Goal: Information Seeking & Learning: Learn about a topic

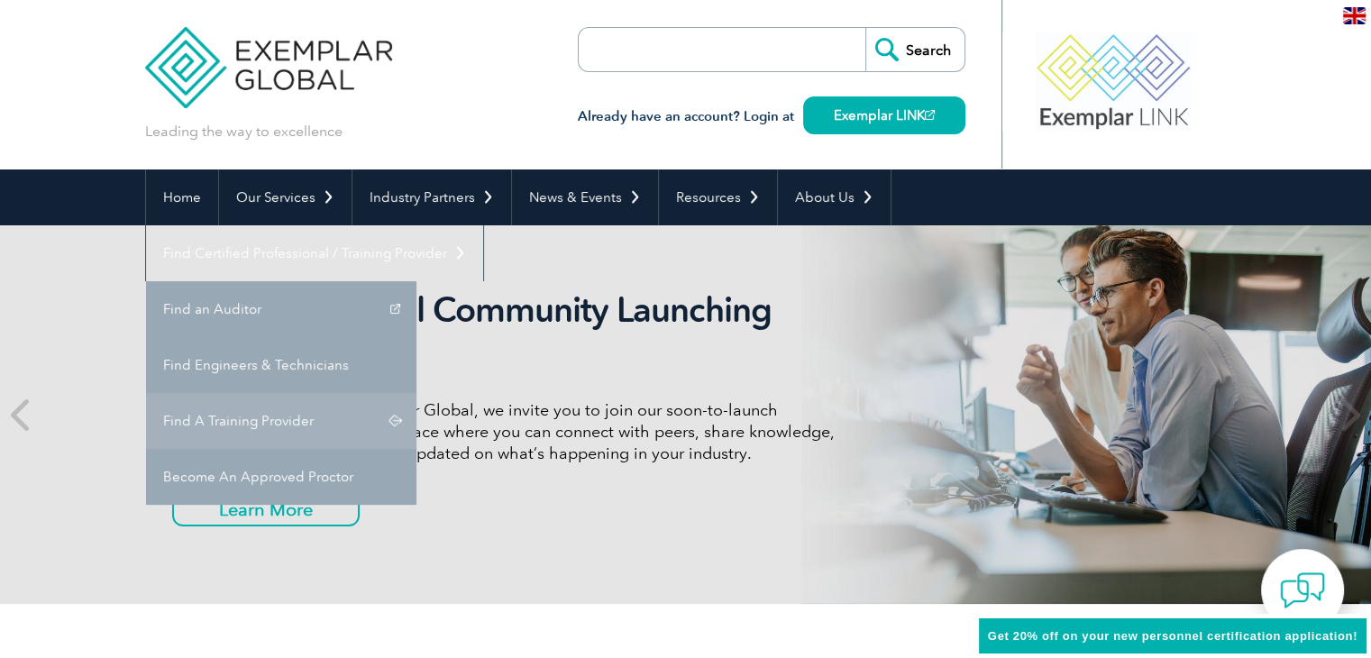
click at [416, 393] on link "Find A Training Provider" at bounding box center [281, 421] width 270 height 56
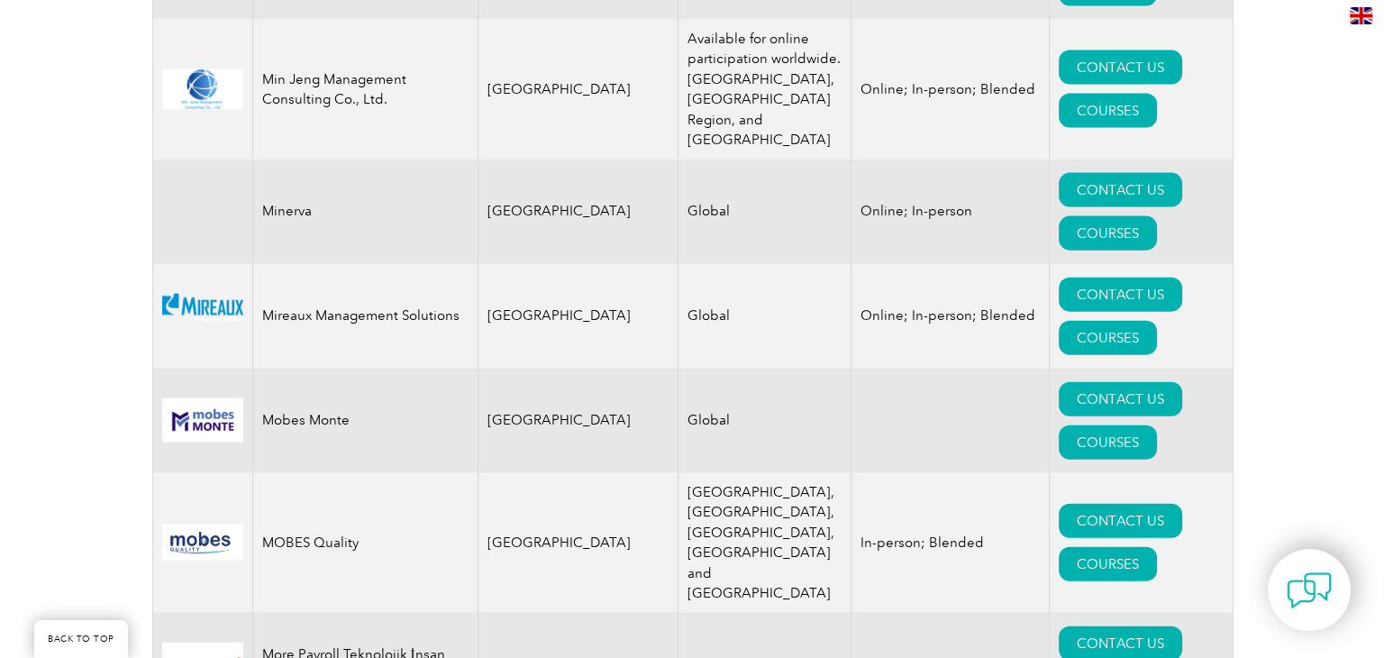
scroll to position [17783, 0]
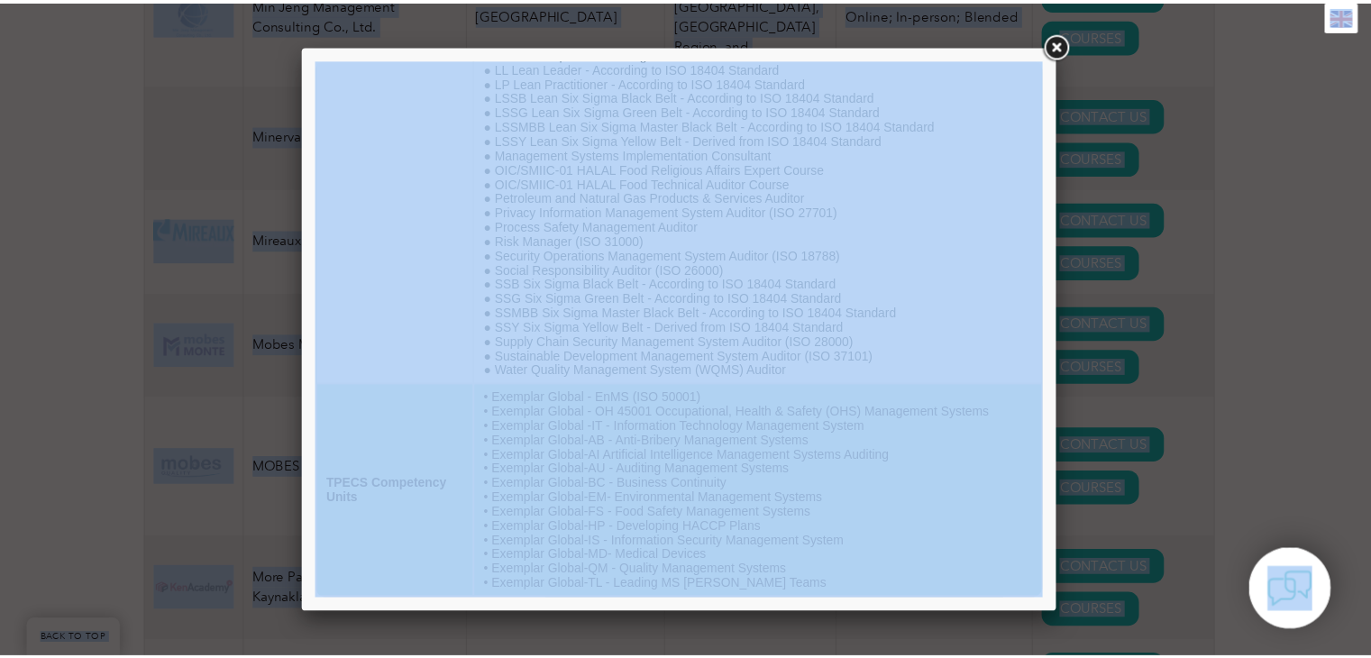
scroll to position [17822, 0]
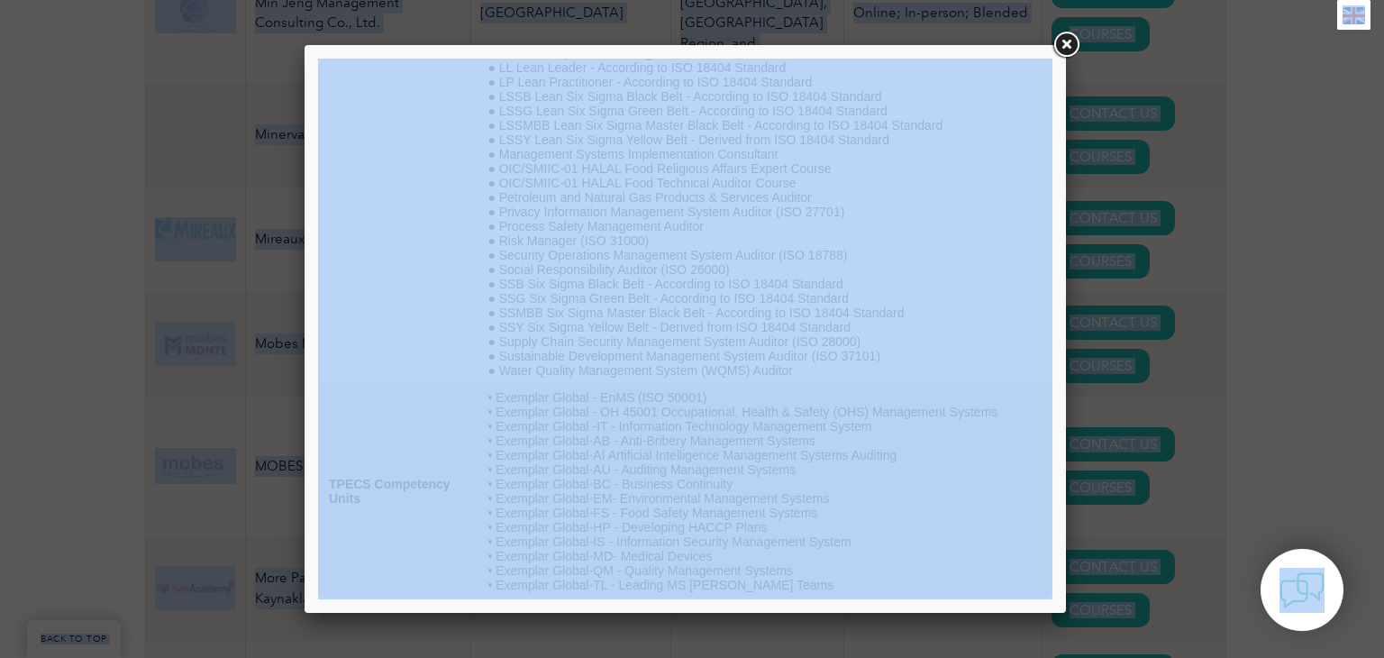
click at [1274, 221] on div at bounding box center [692, 329] width 1384 height 658
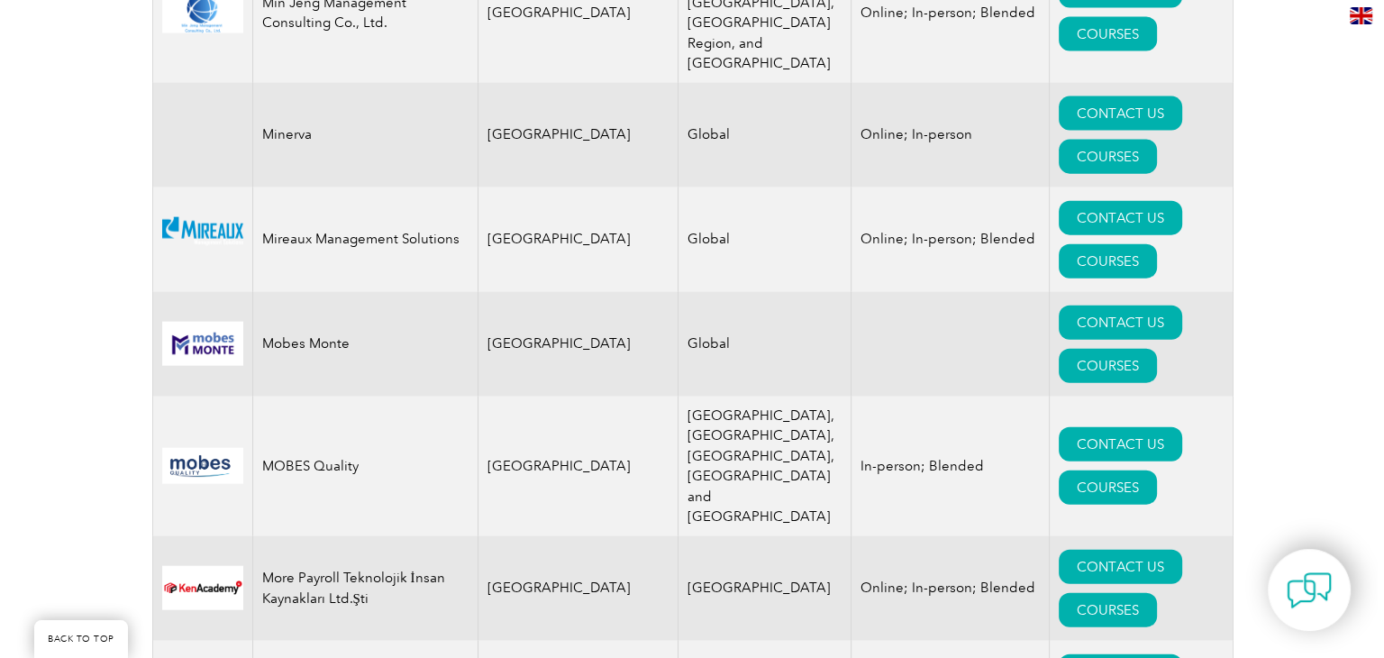
scroll to position [17823, 0]
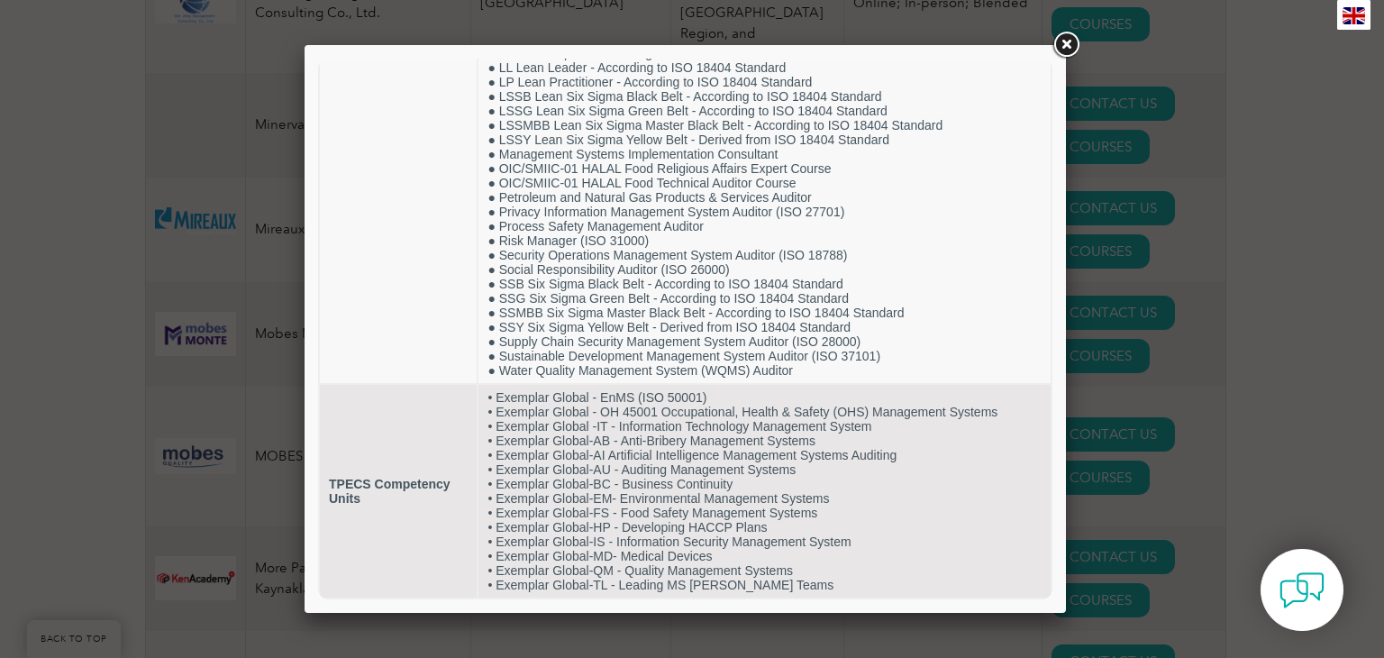
scroll to position [1484, 0]
drag, startPoint x: 487, startPoint y: 128, endPoint x: 1387, endPoint y: 694, distance: 1063.4
copy table "Training Provider Name TNV RTP Courses"
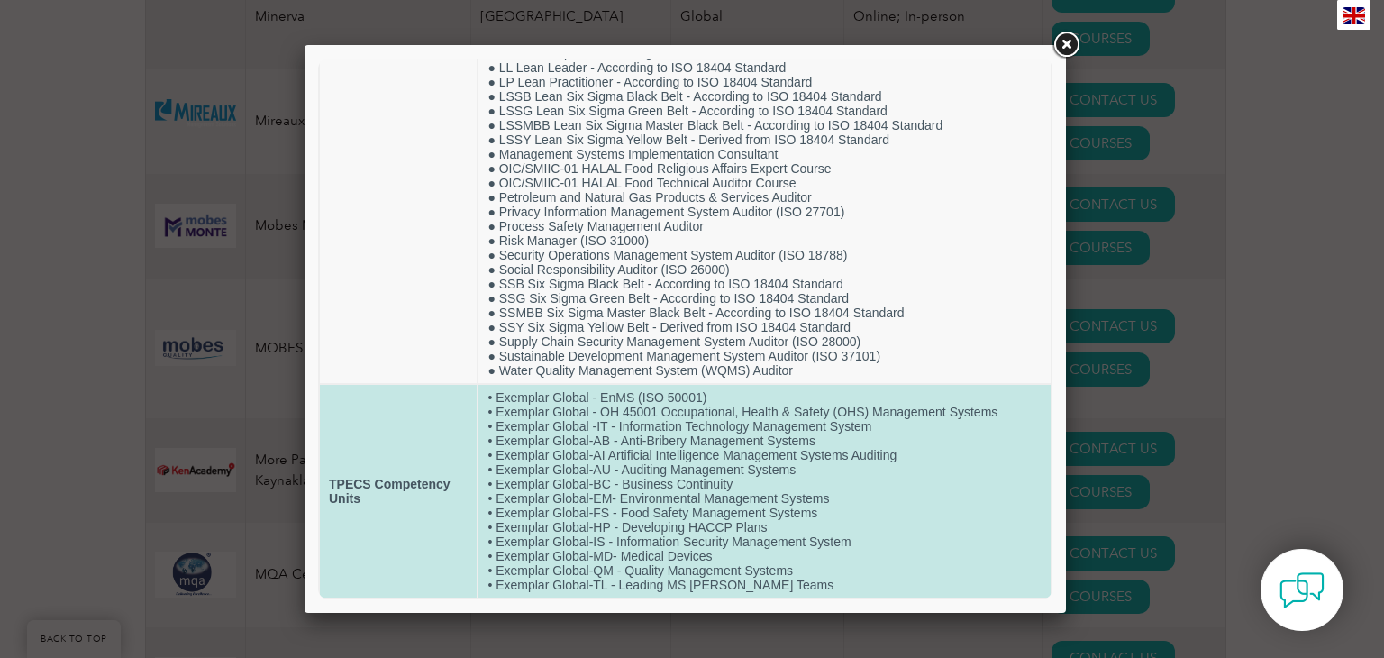
click at [966, 517] on td "• Exemplar Global - EnMS (ISO 50001) • Exemplar Global - OH 45001 Occupational,…" at bounding box center [765, 491] width 572 height 213
drag, startPoint x: 328, startPoint y: 471, endPoint x: 433, endPoint y: 499, distance: 108.2
click at [433, 499] on td "TPECS Competency Units" at bounding box center [398, 491] width 157 height 213
copy strong "TPECS Competency Units"
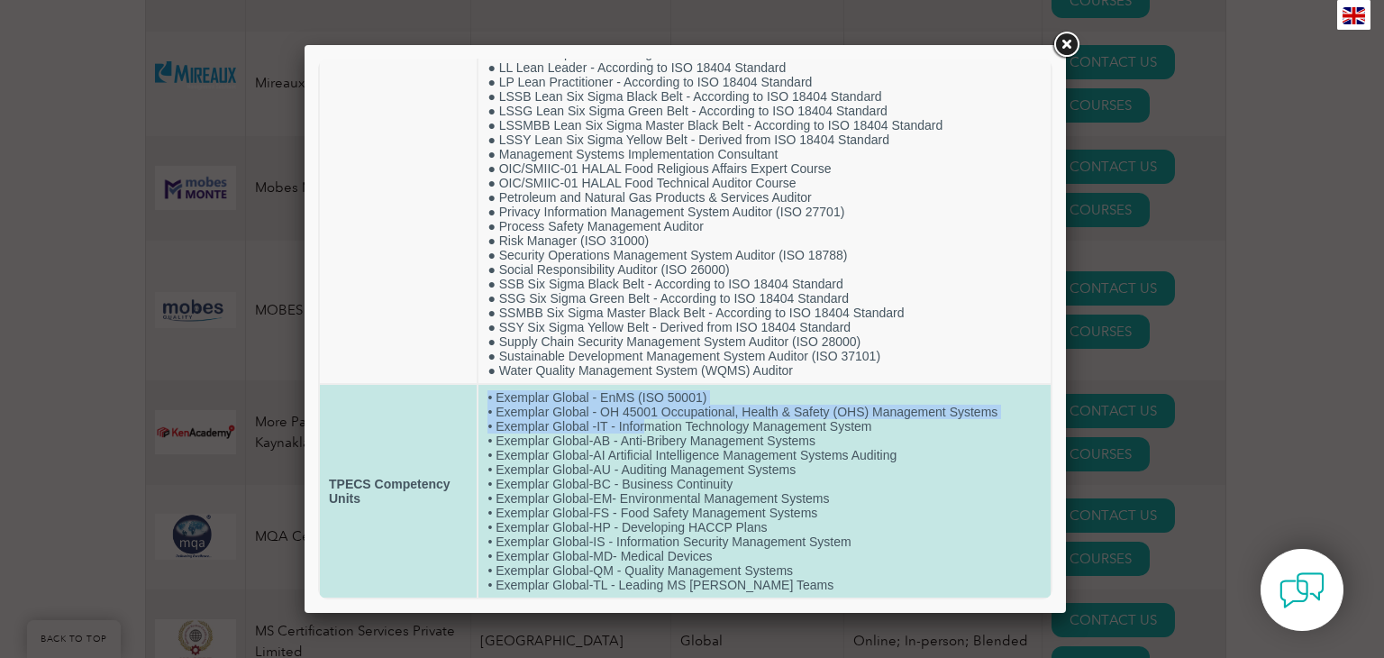
scroll to position [17995, 0]
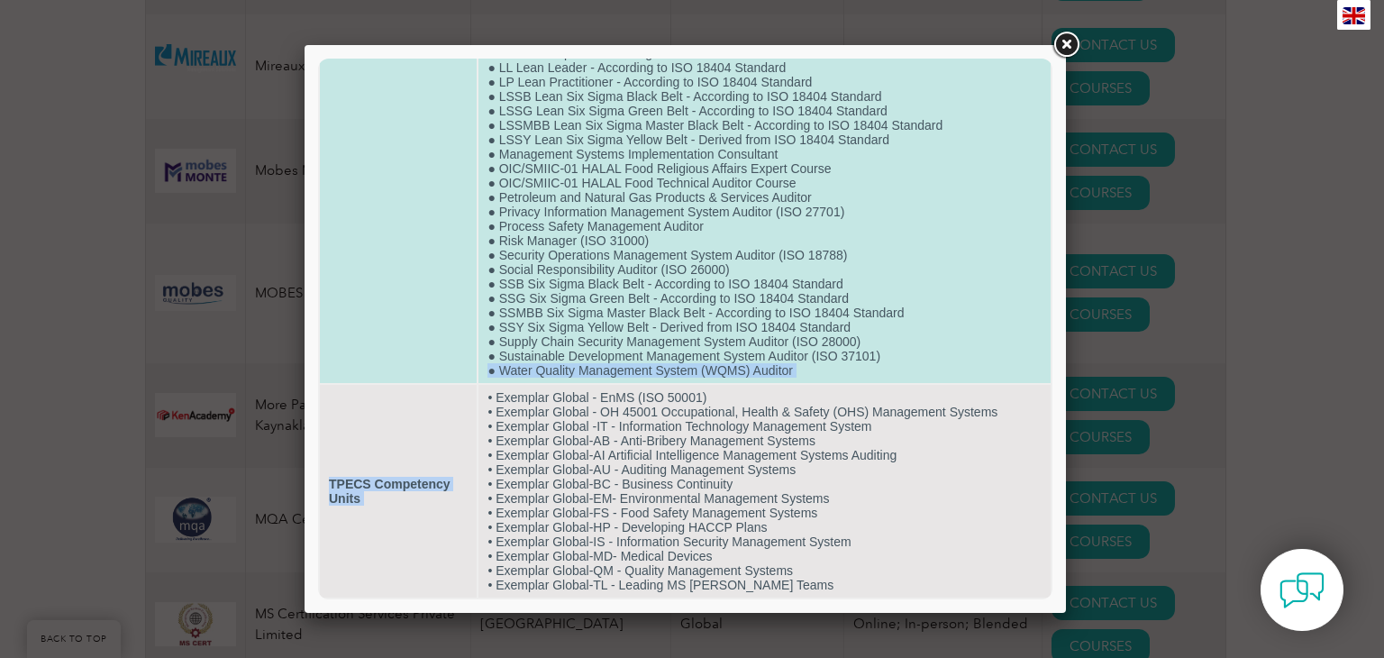
drag, startPoint x: 483, startPoint y: 387, endPoint x: 880, endPoint y: 359, distance: 397.5
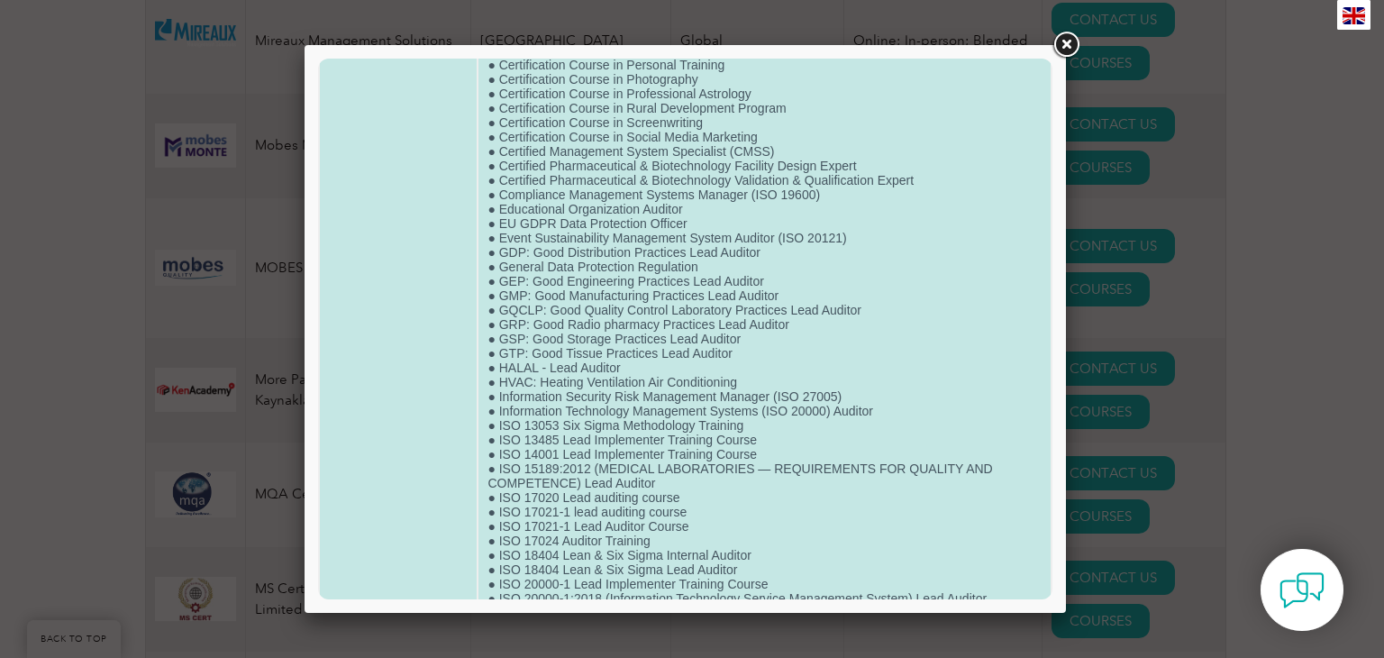
scroll to position [317, 0]
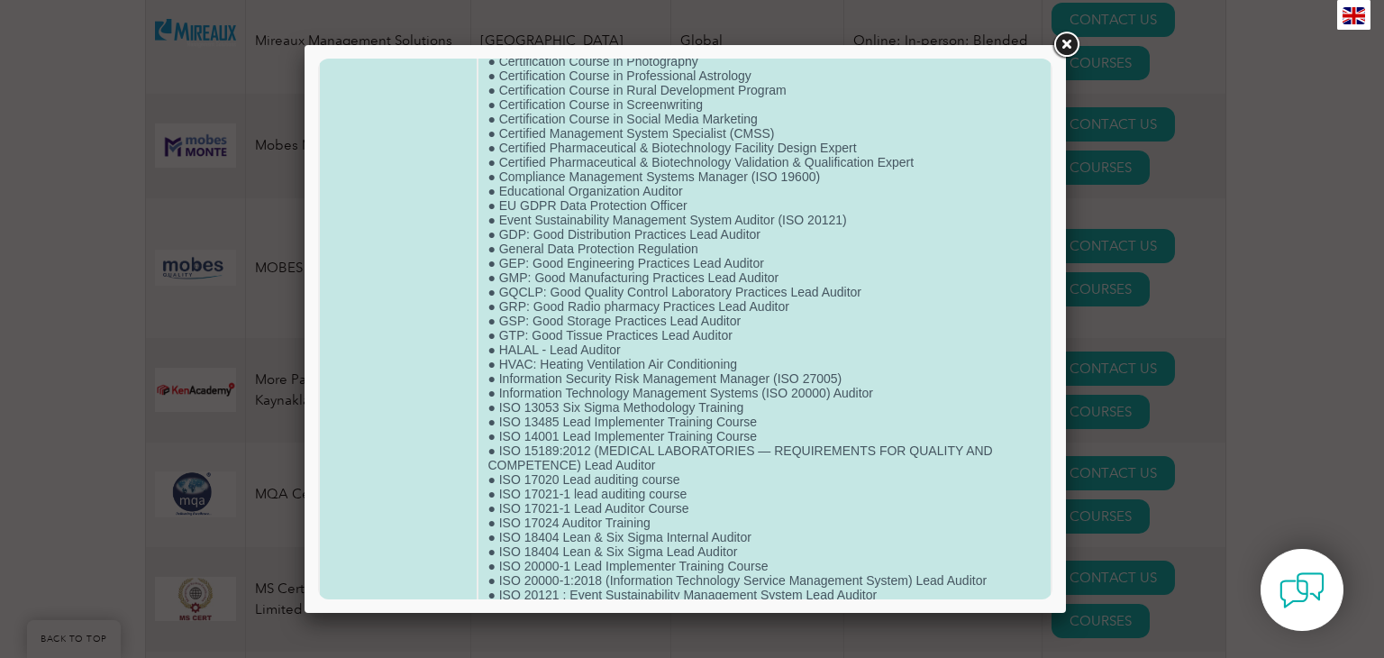
click at [880, 359] on td "● ISO 9001 Lead Implementer Training Course ● Certificate Course in Retail Mana…" at bounding box center [765, 631] width 572 height 1655
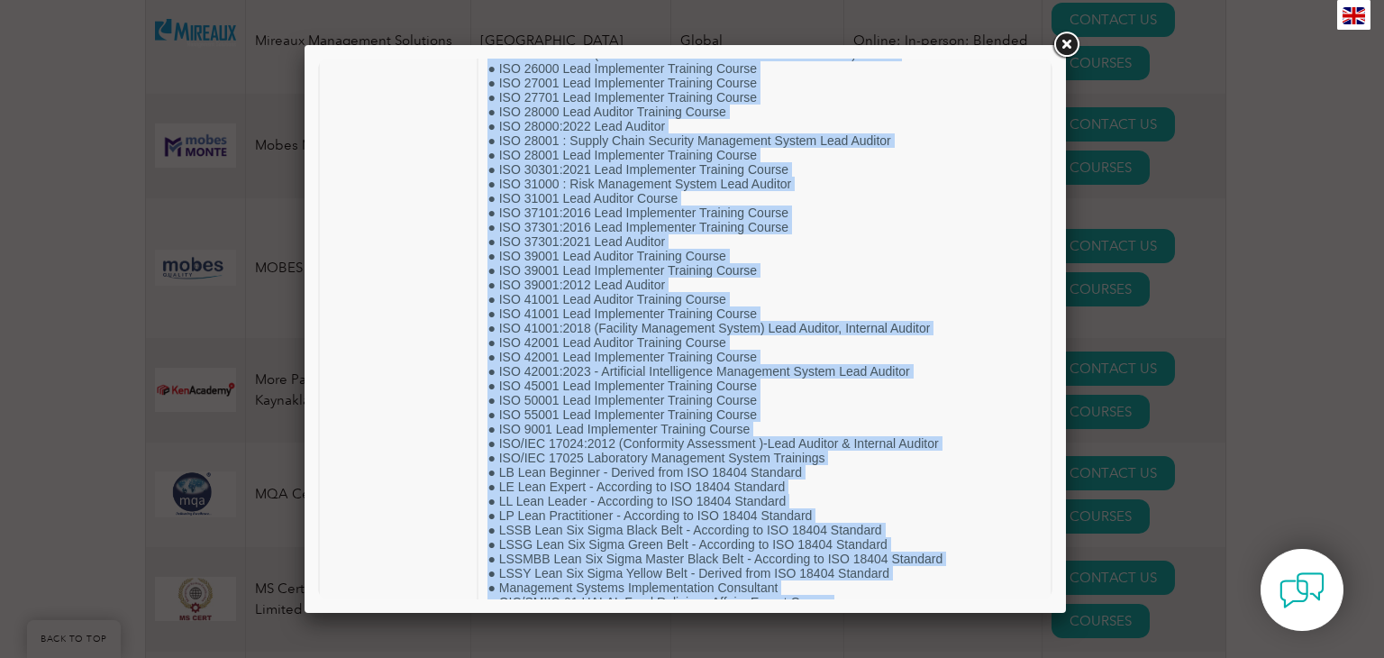
scroll to position [1429, 0]
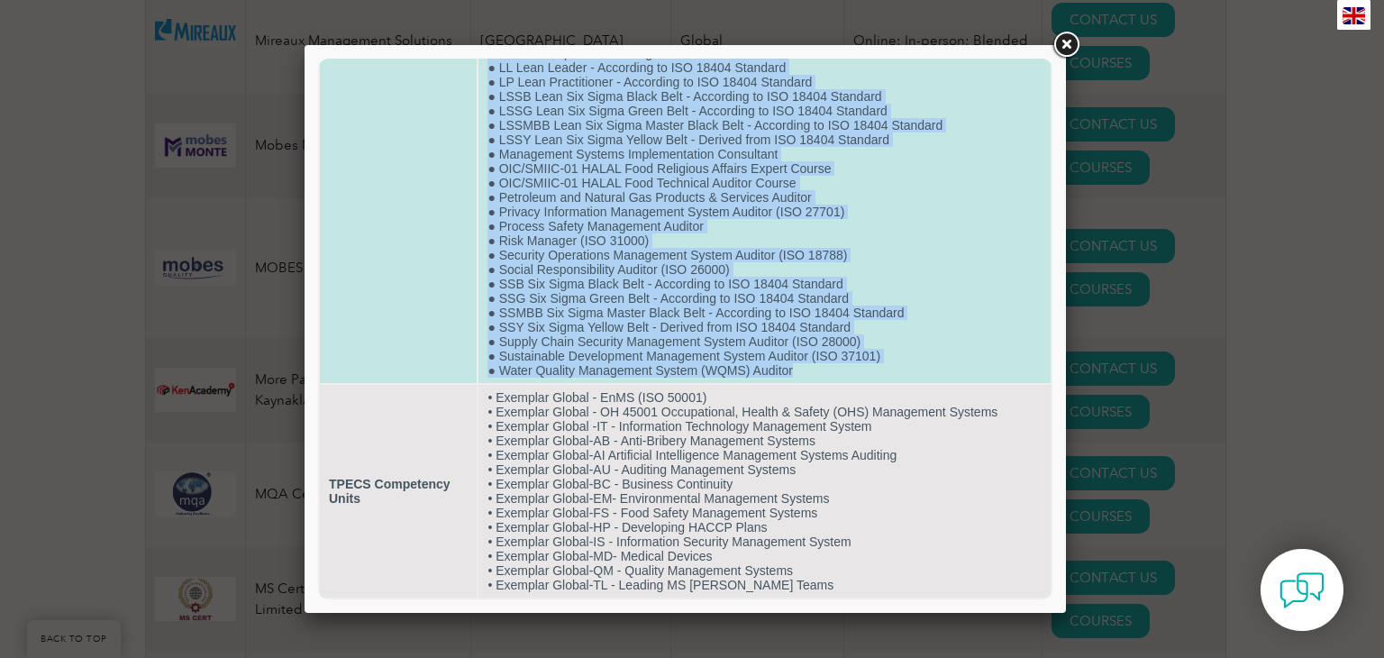
drag, startPoint x: 483, startPoint y: 131, endPoint x: 880, endPoint y: 421, distance: 492.1
copy td "● LOR 0863 Ipsu Dolorsitame Consecte Adipis ● Elitseddoei Tempor in Utlabo Etdo…"
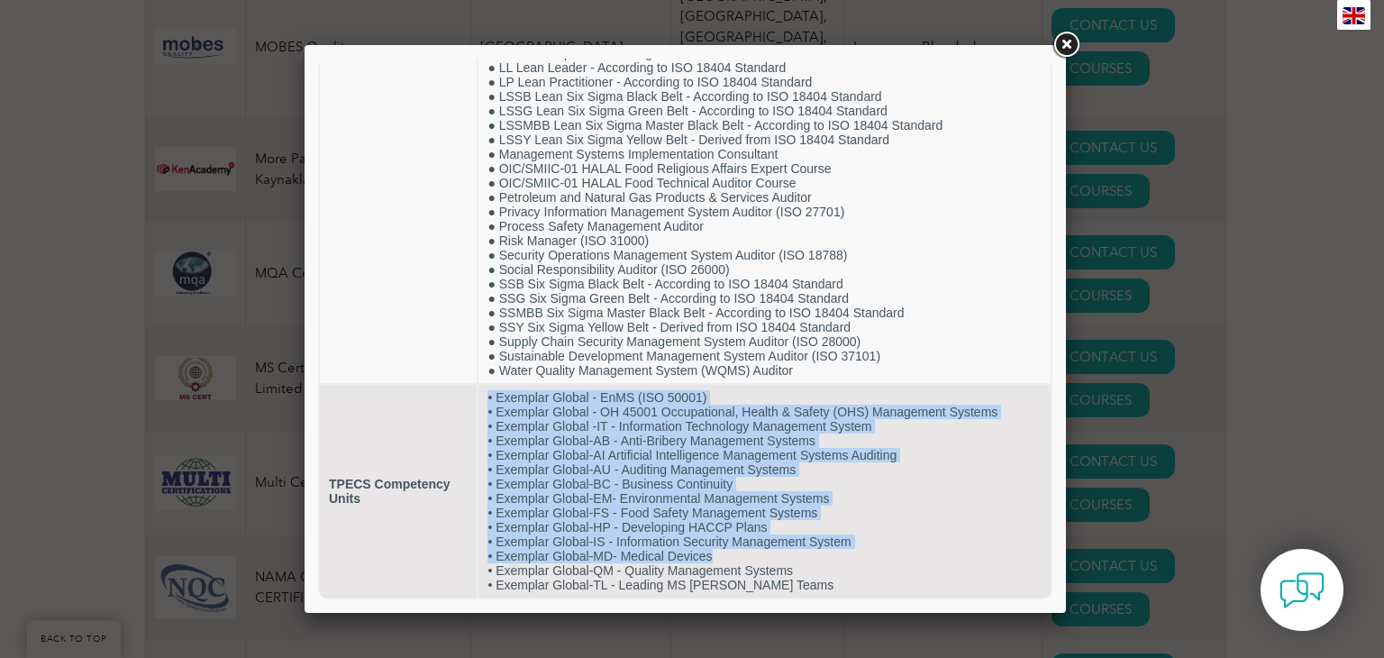
scroll to position [1484, 0]
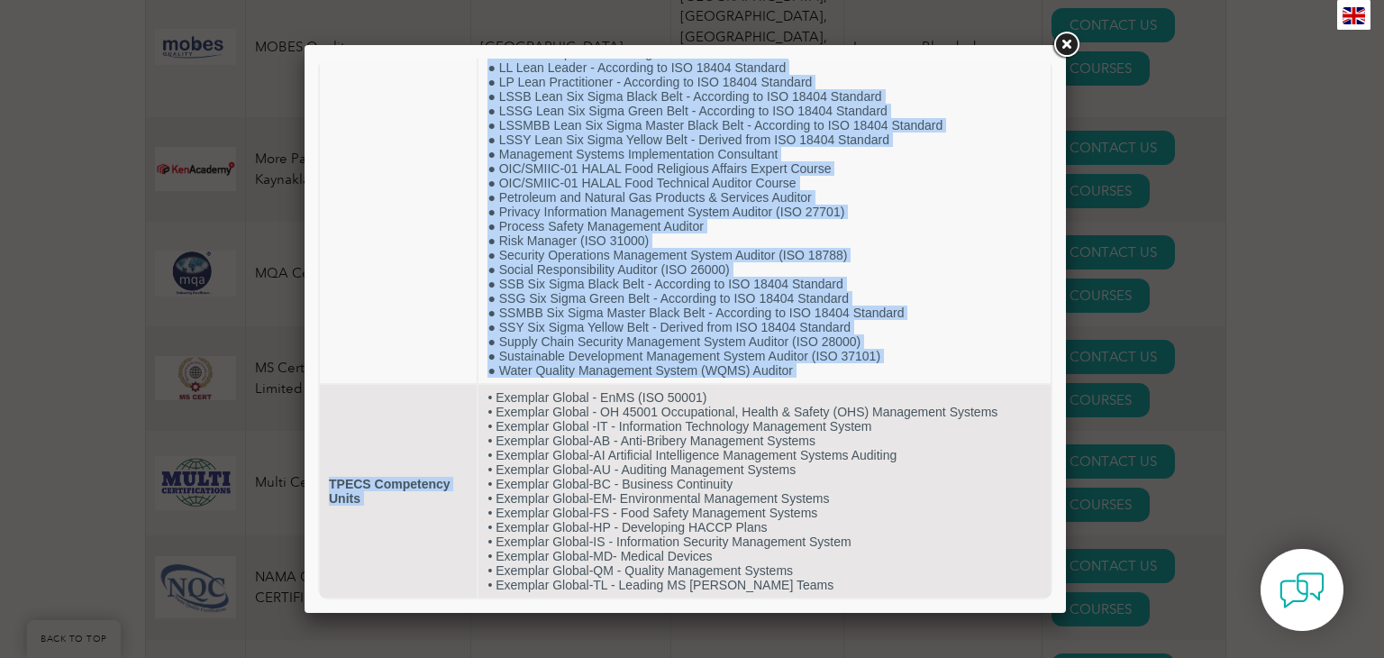
drag, startPoint x: 483, startPoint y: 437, endPoint x: 941, endPoint y: 617, distance: 492.0
copy table "Loremips Dolorsit Amet CON ADI Elitsed ● DOE 3996 Temp Incididuntu Laboreet Dol…"
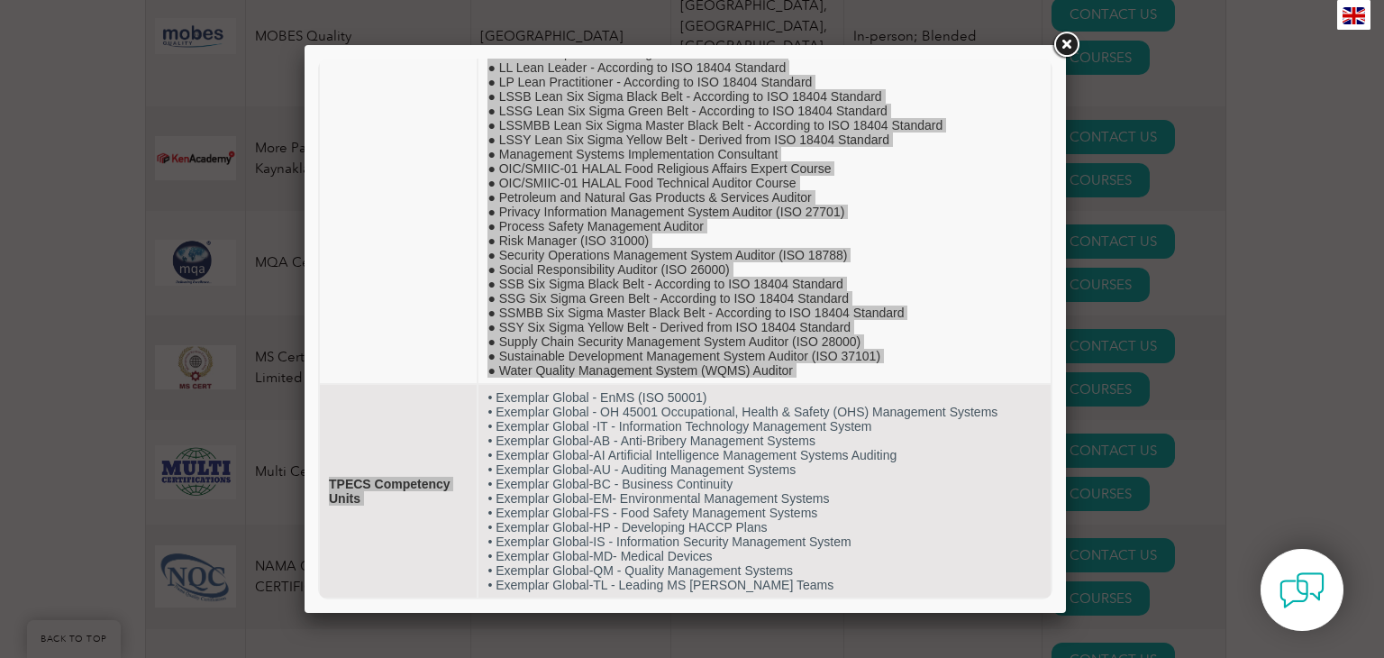
scroll to position [18277, 0]
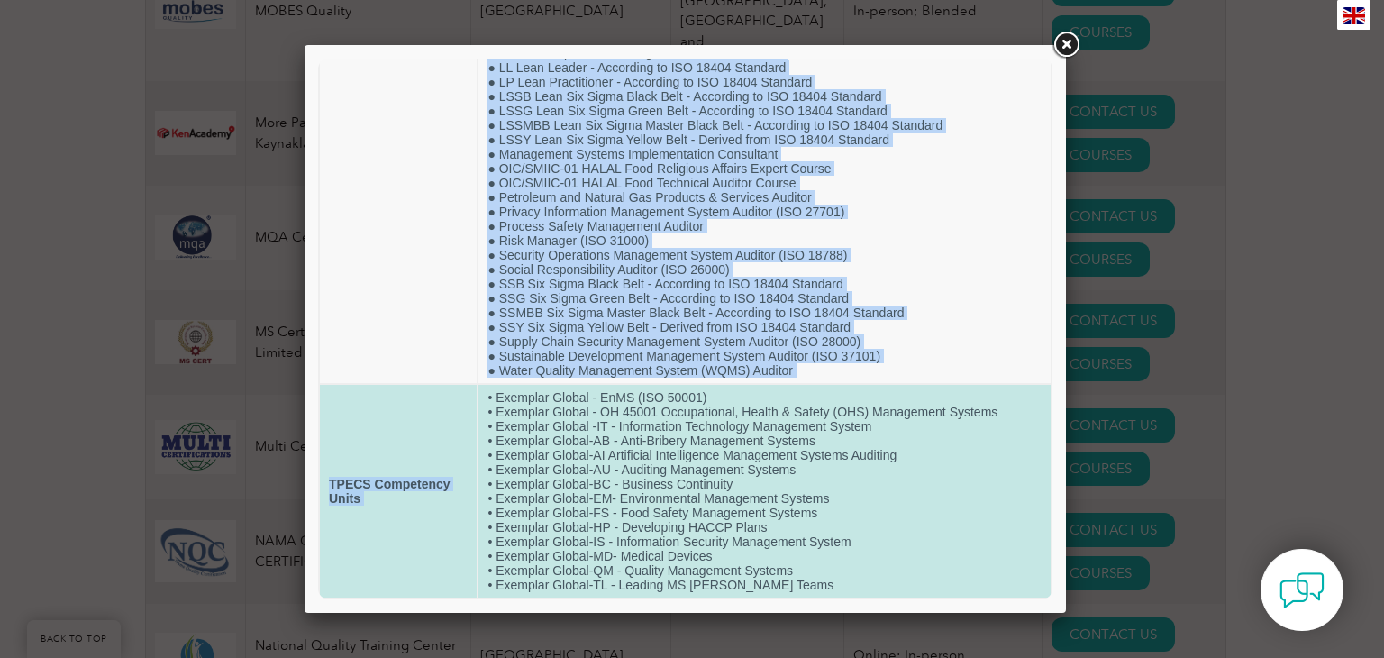
click at [970, 437] on td "• Exemplar Global - EnMS (ISO 50001) • Exemplar Global - OH 45001 Occupational,…" at bounding box center [765, 491] width 572 height 213
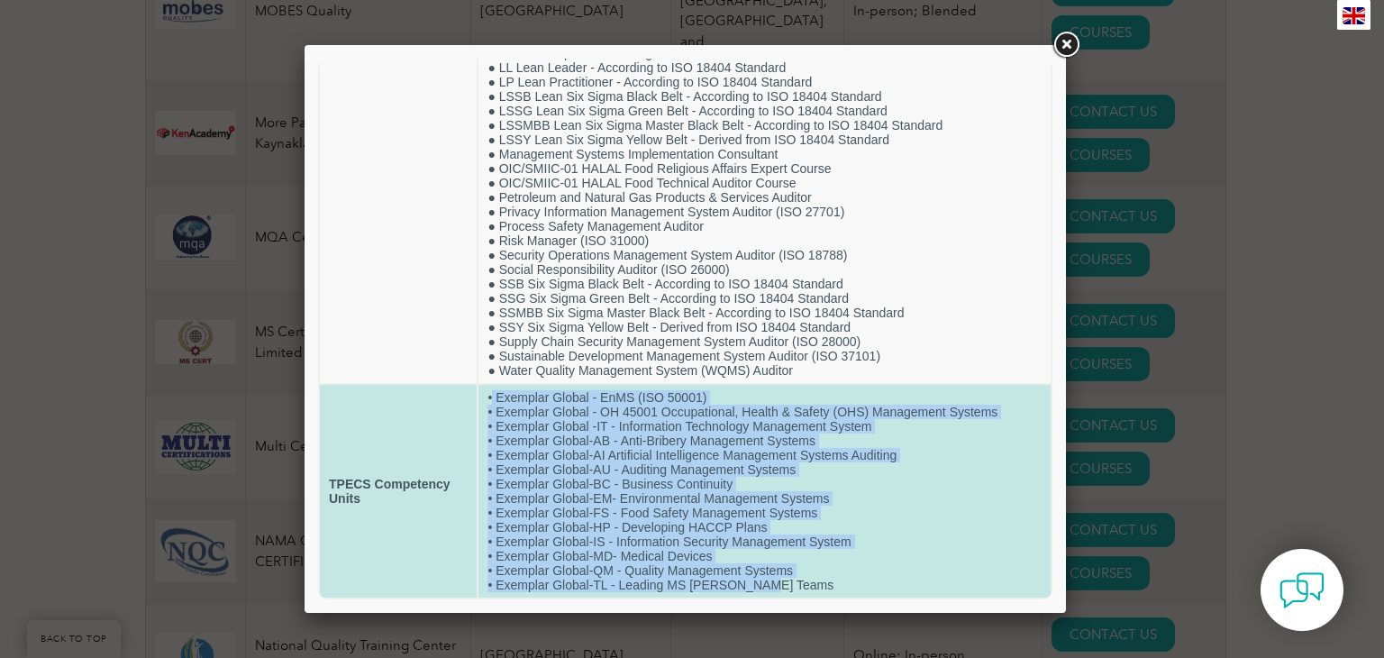
drag, startPoint x: 490, startPoint y: 390, endPoint x: 770, endPoint y: 585, distance: 340.5
click at [770, 585] on td "• Exemplar Global - EnMS (ISO 50001) • Exemplar Global - OH 45001 Occupational,…" at bounding box center [765, 491] width 572 height 213
copy td "Exemplar Global - EnMS (ISO 50001) • Exemplar Global - OH 45001 Occupational, H…"
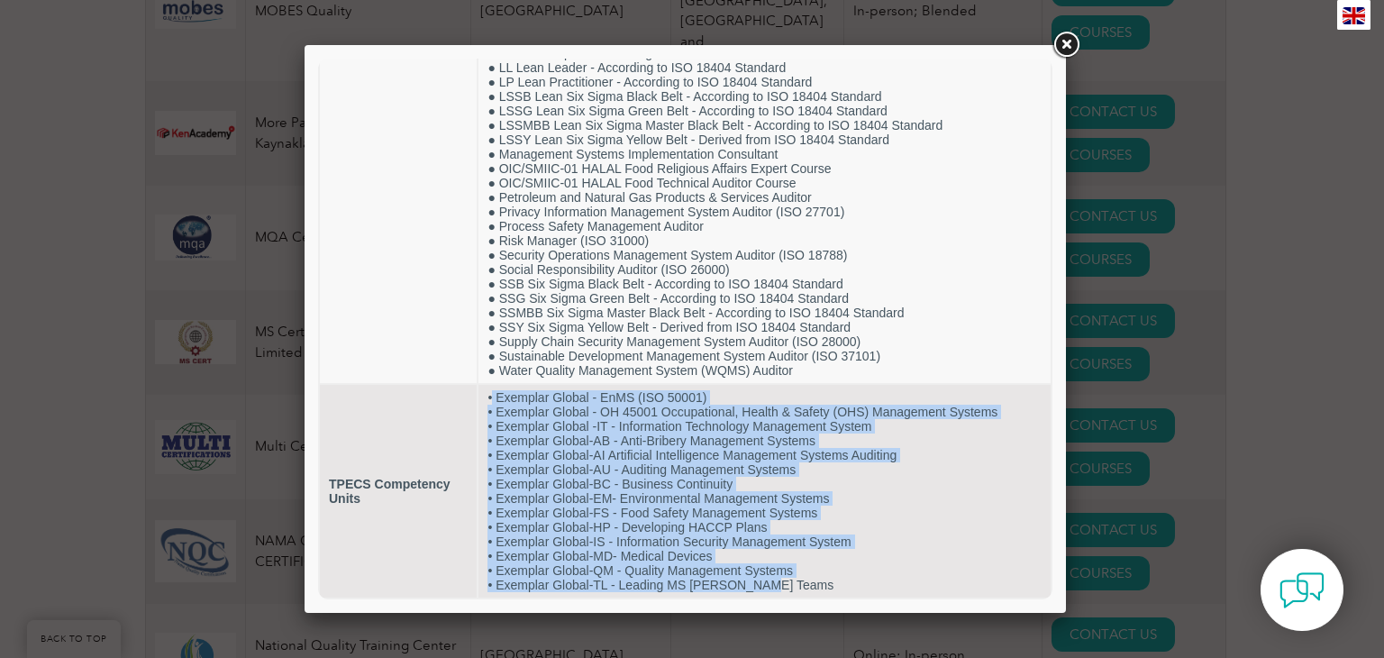
drag, startPoint x: 1045, startPoint y: 477, endPoint x: 1378, endPoint y: 632, distance: 366.9
